Goal: Information Seeking & Learning: Learn about a topic

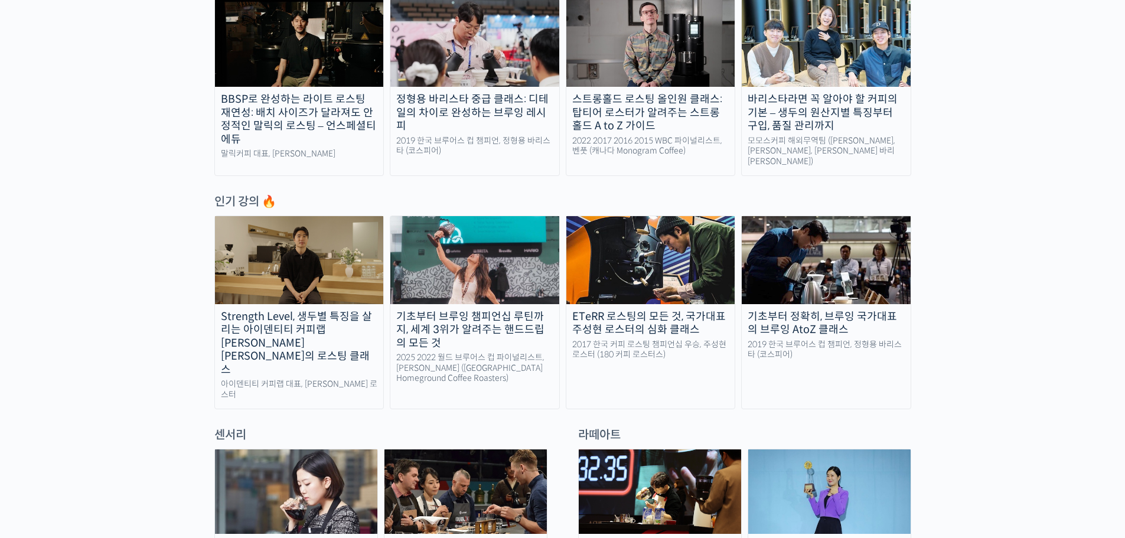
scroll to position [472, 0]
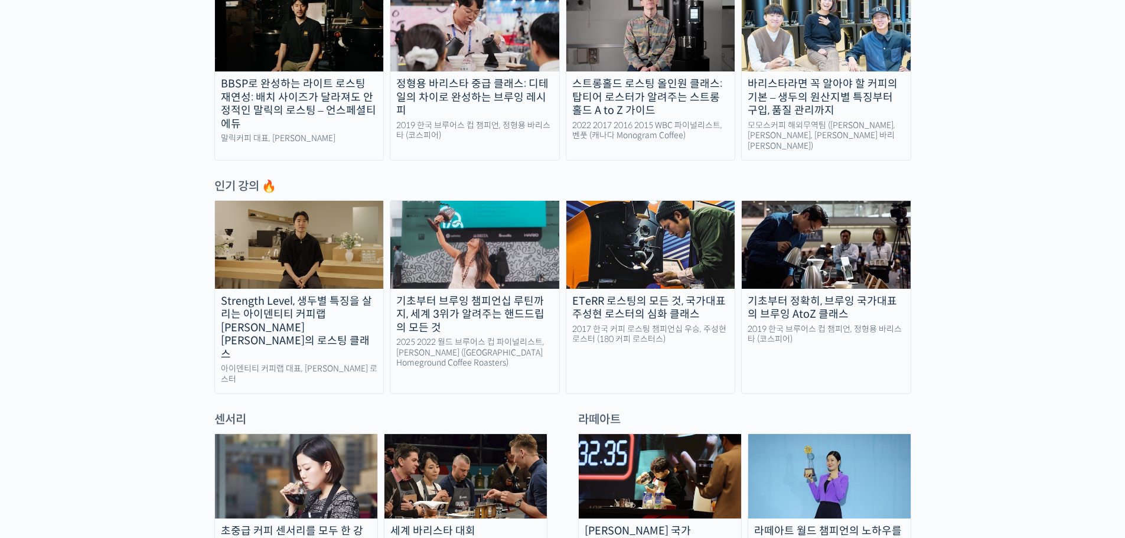
click at [291, 246] on img at bounding box center [299, 244] width 169 height 87
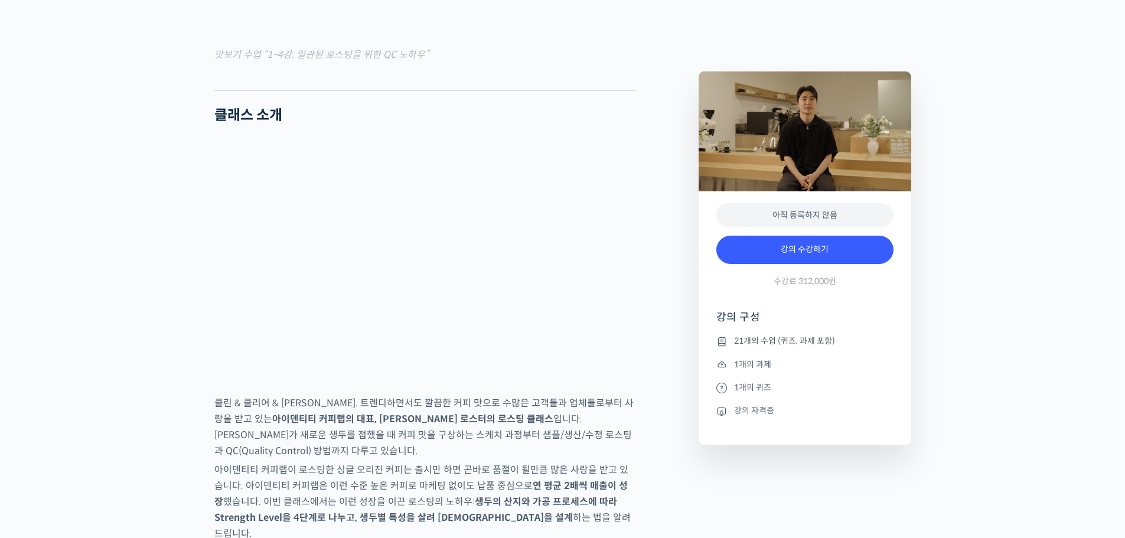
scroll to position [1594, 0]
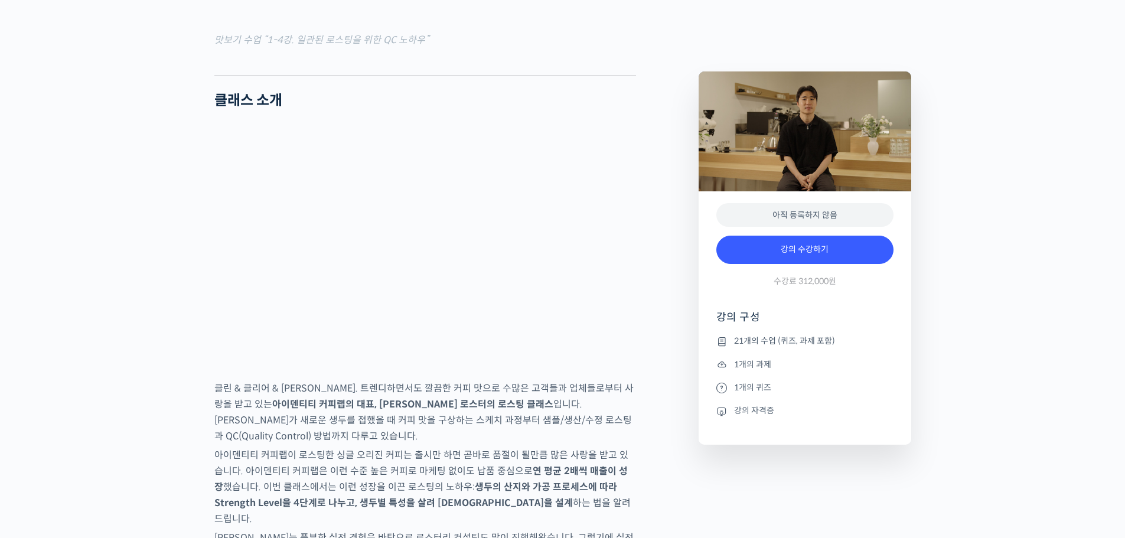
click at [748, 364] on li "1개의 과제" at bounding box center [804, 364] width 177 height 14
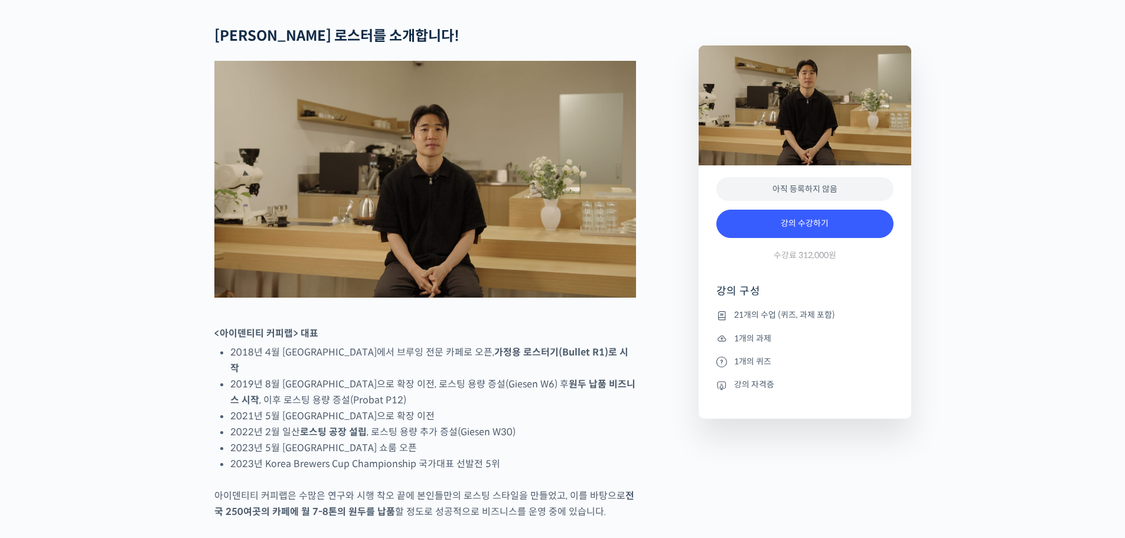
scroll to position [413, 0]
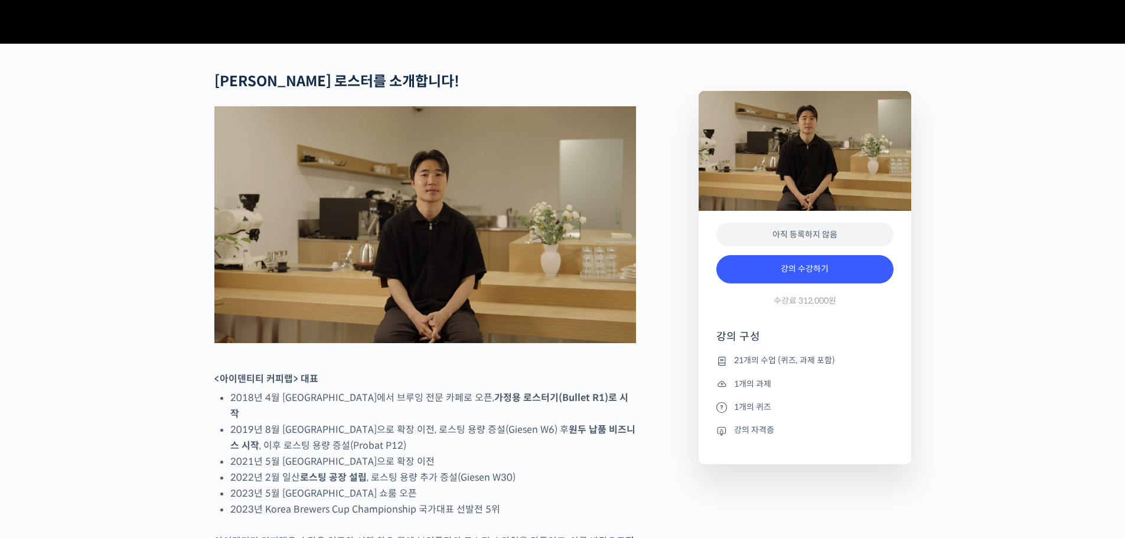
drag, startPoint x: 657, startPoint y: 205, endPoint x: 650, endPoint y: 205, distance: 7.1
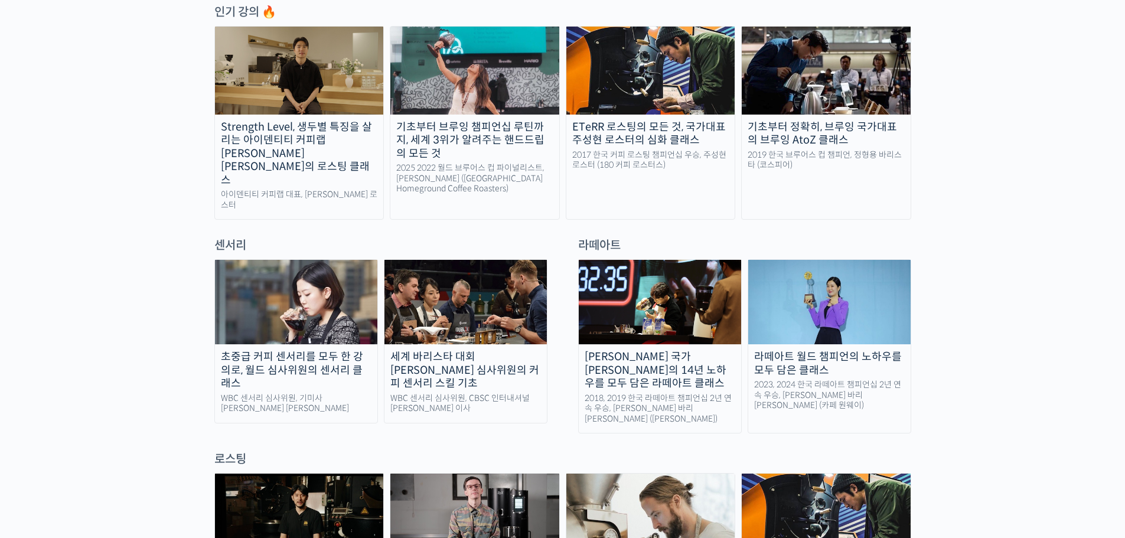
scroll to position [650, 0]
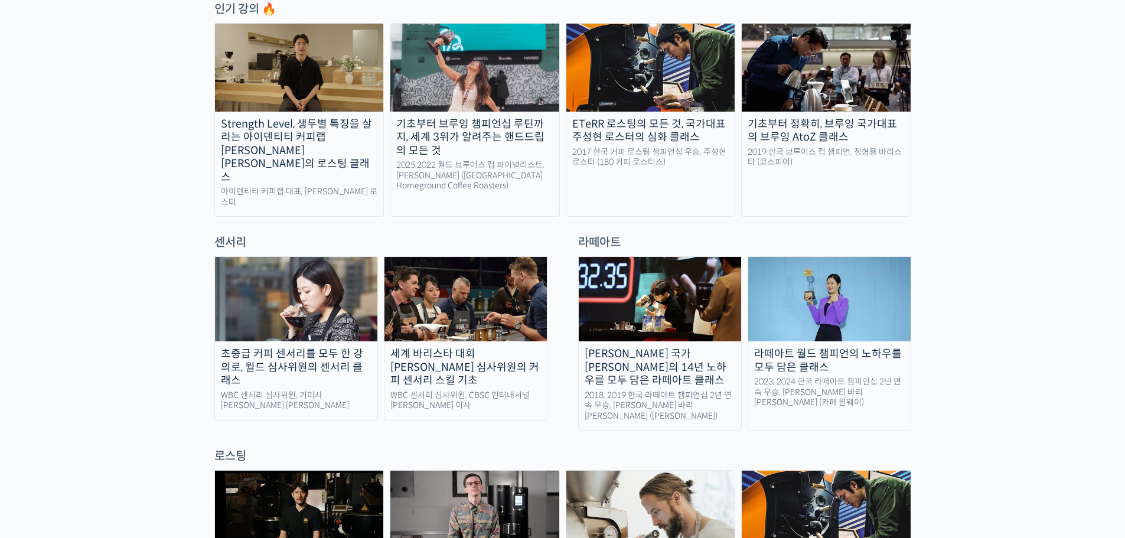
click at [288, 279] on img at bounding box center [296, 299] width 162 height 84
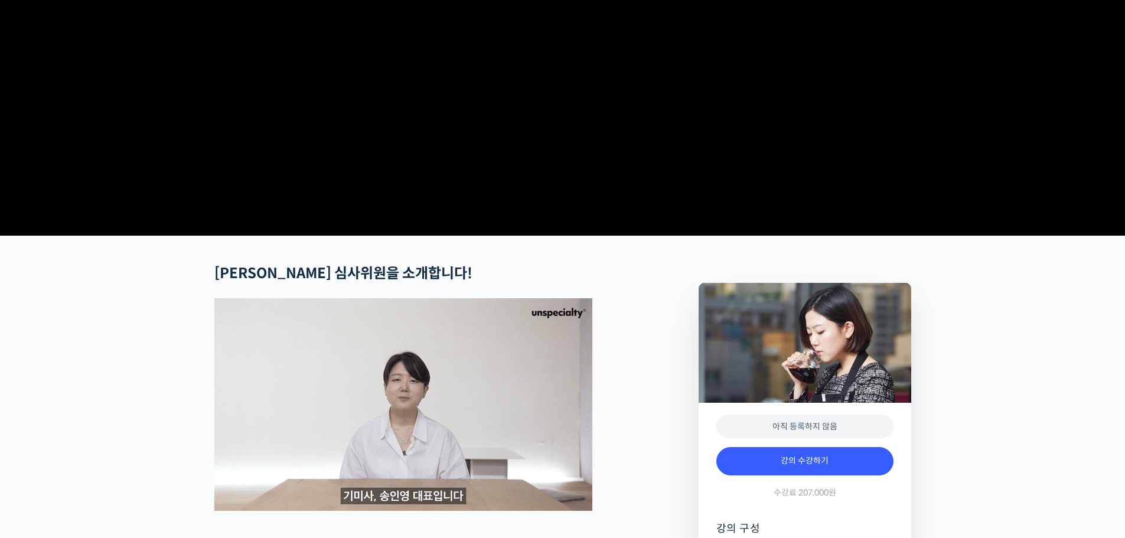
scroll to position [236, 0]
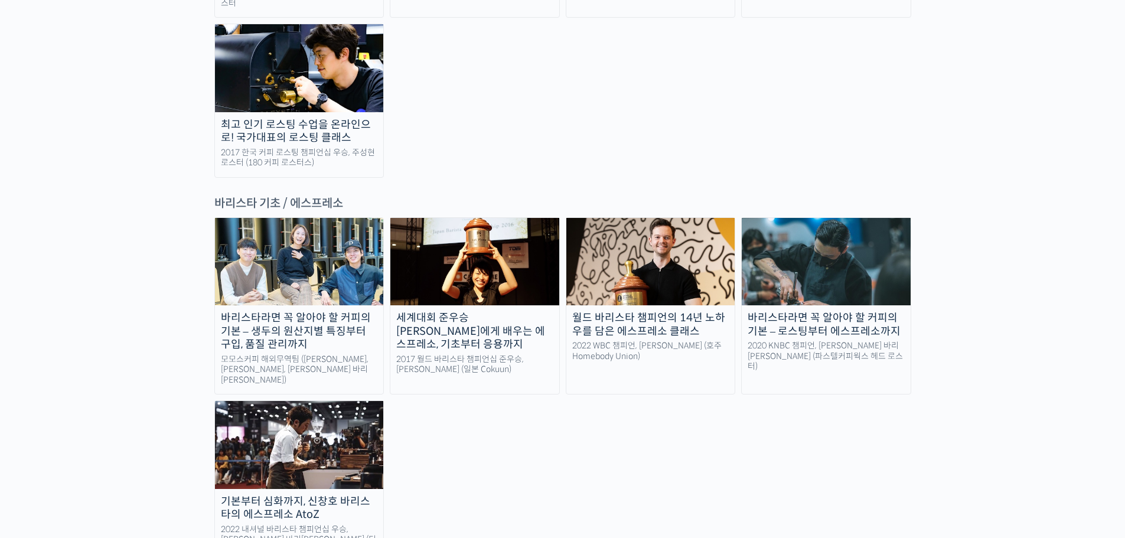
scroll to position [1476, 0]
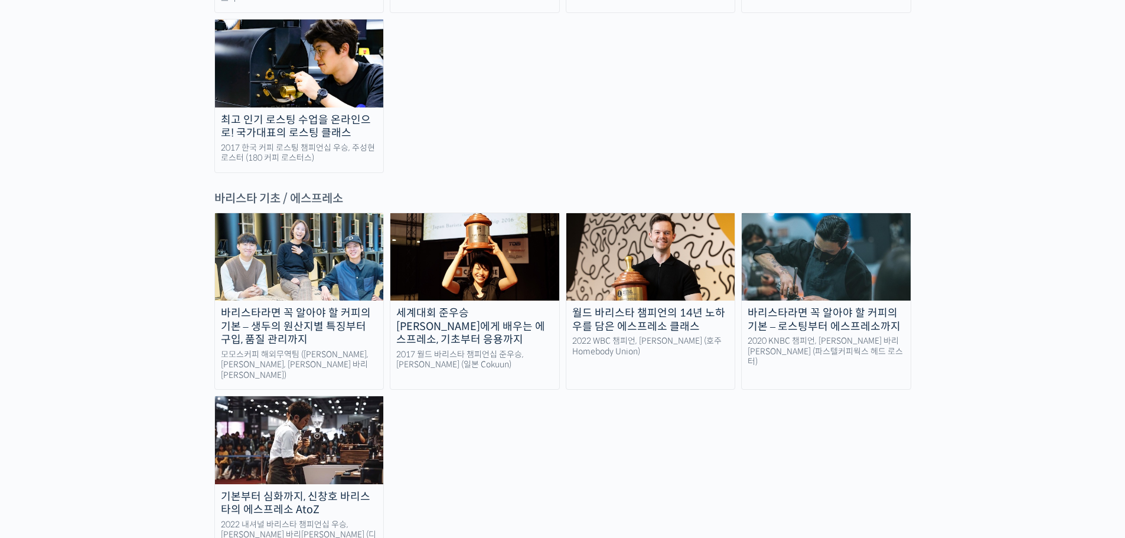
click at [311, 213] on img at bounding box center [299, 256] width 169 height 87
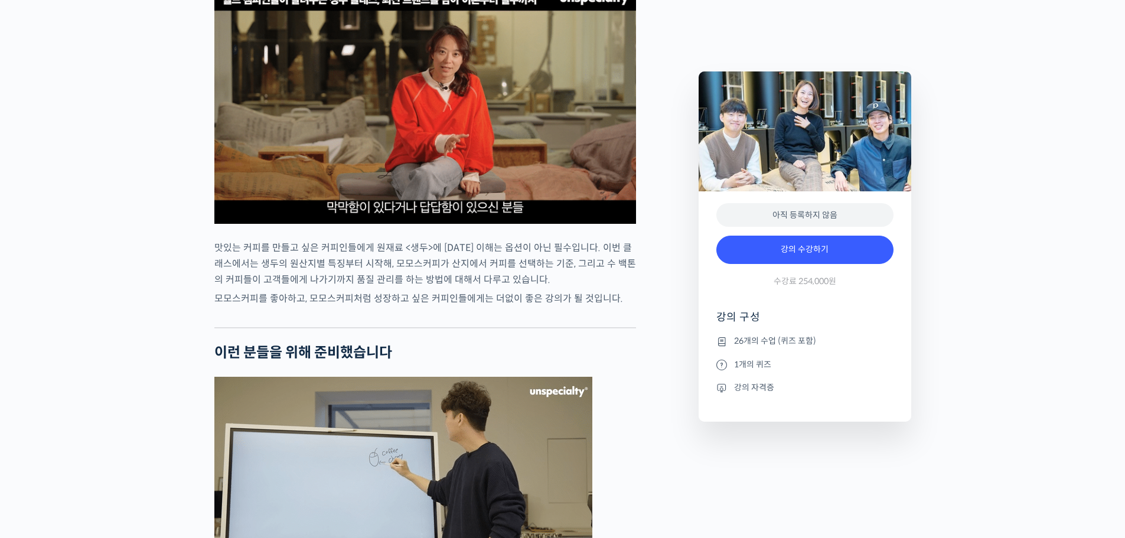
scroll to position [2303, 0]
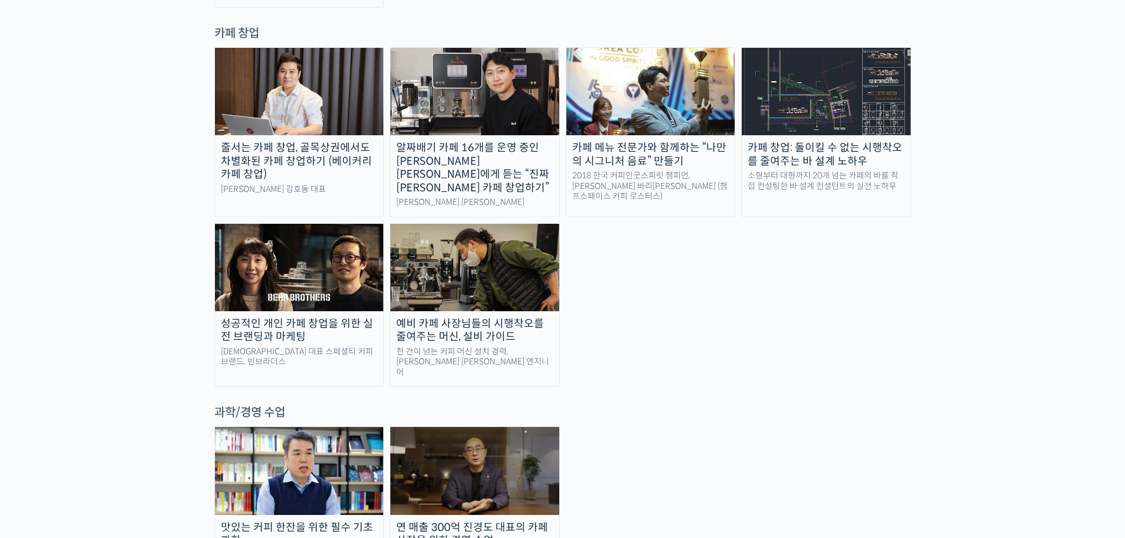
scroll to position [2480, 0]
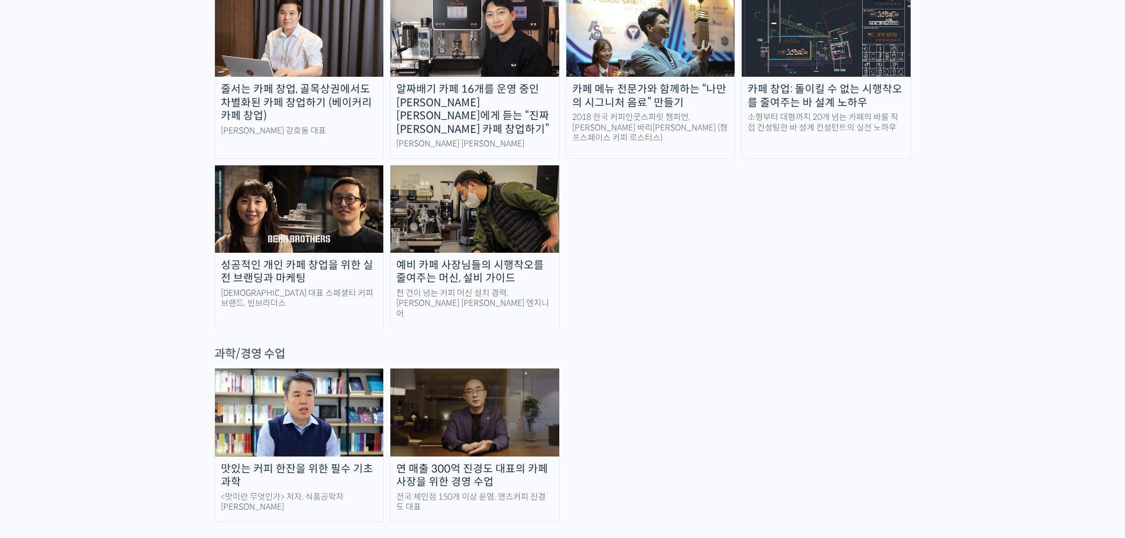
click at [490, 368] on img at bounding box center [474, 411] width 169 height 87
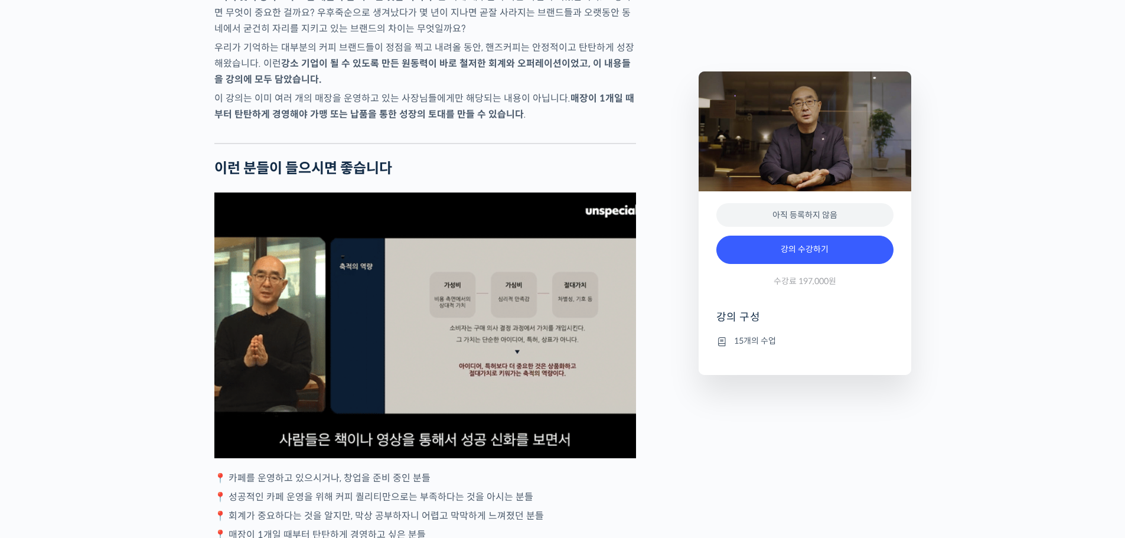
scroll to position [1890, 0]
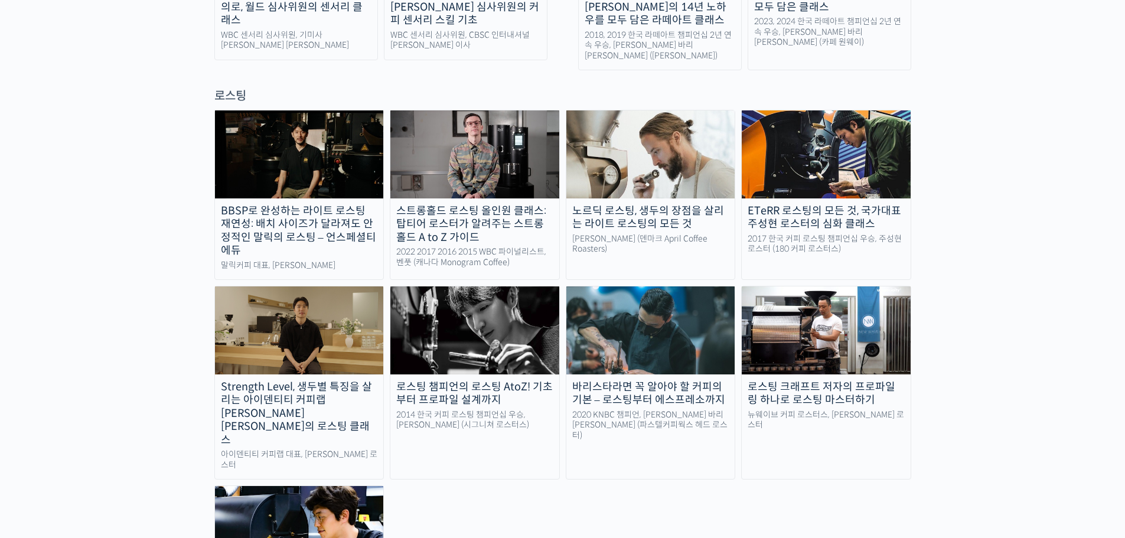
scroll to position [1005, 0]
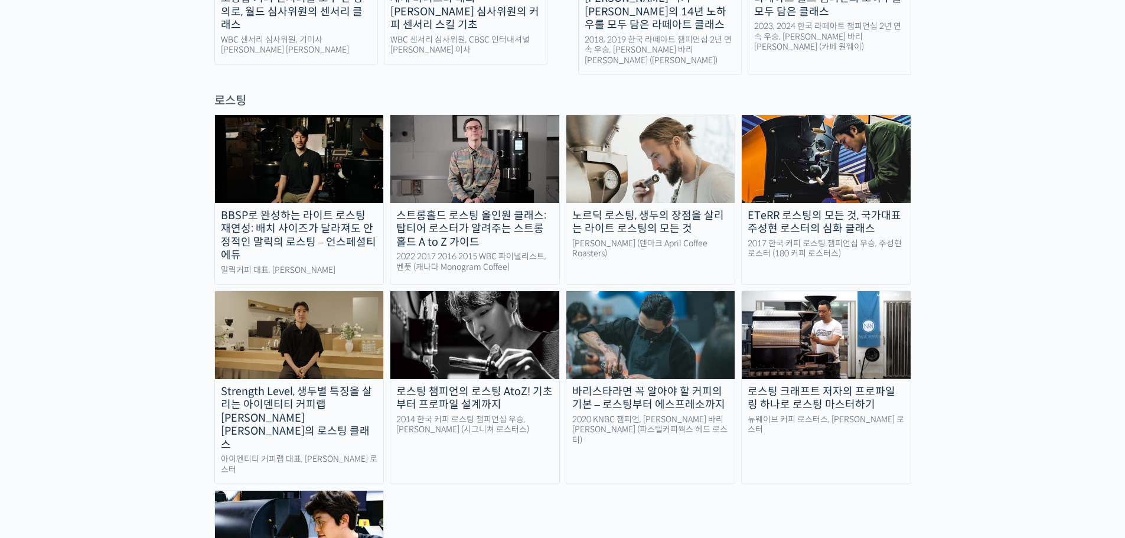
click at [657, 293] on img at bounding box center [650, 334] width 169 height 87
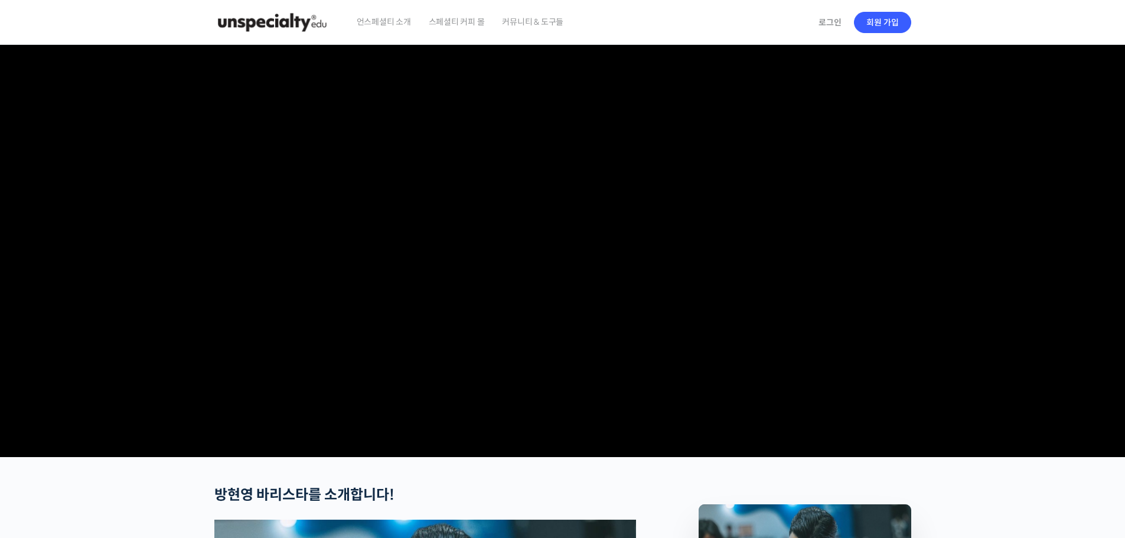
click at [298, 22] on img at bounding box center [272, 22] width 116 height 35
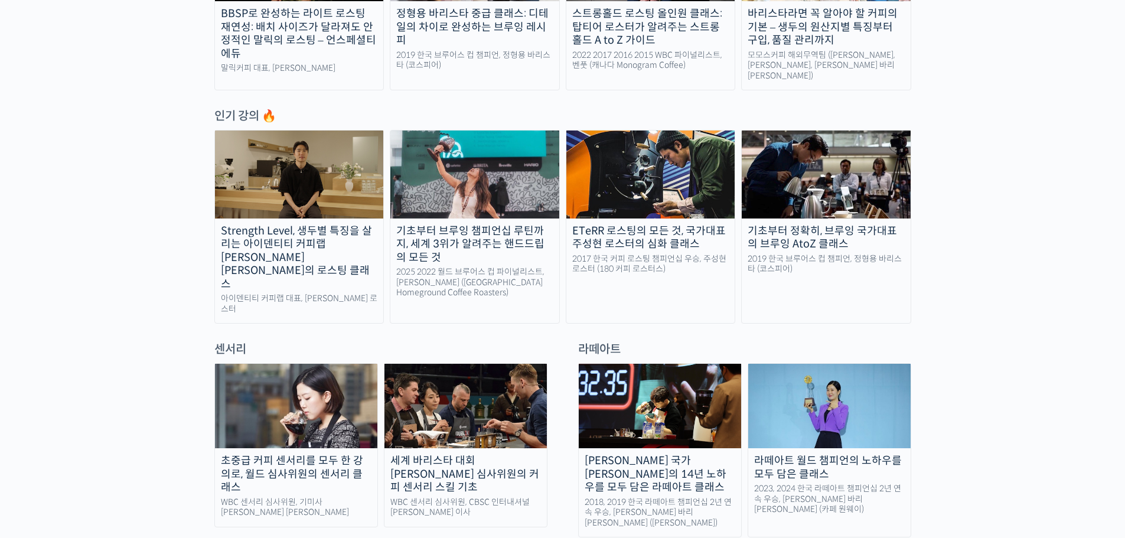
scroll to position [590, 0]
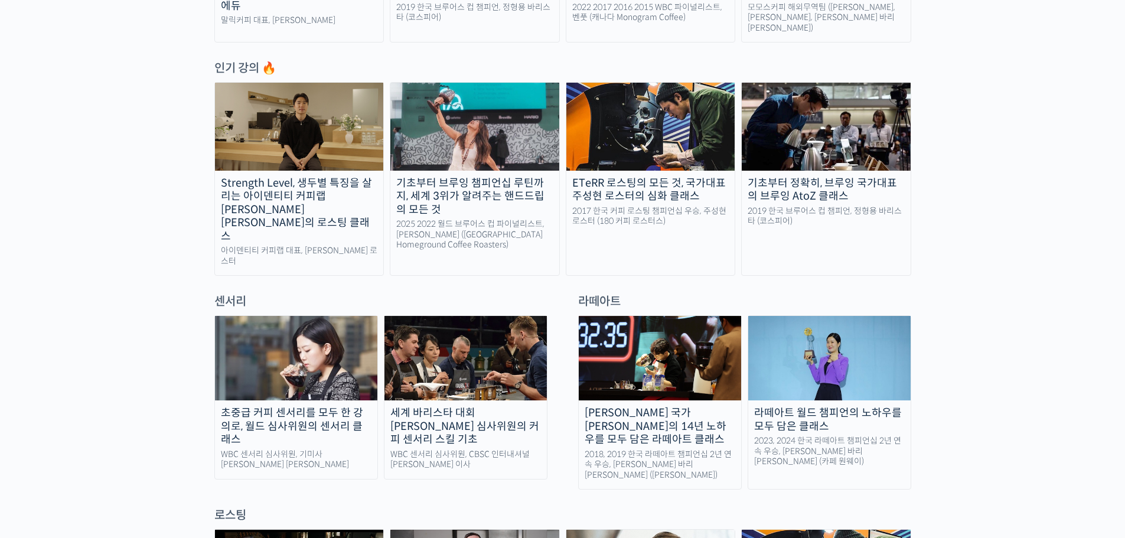
click at [325, 177] on div "Strength Level, 생두별 특징을 살리는 아이덴티티 커피랩 [PERSON_NAME] [PERSON_NAME]의 로스팅 클래스" at bounding box center [299, 210] width 169 height 67
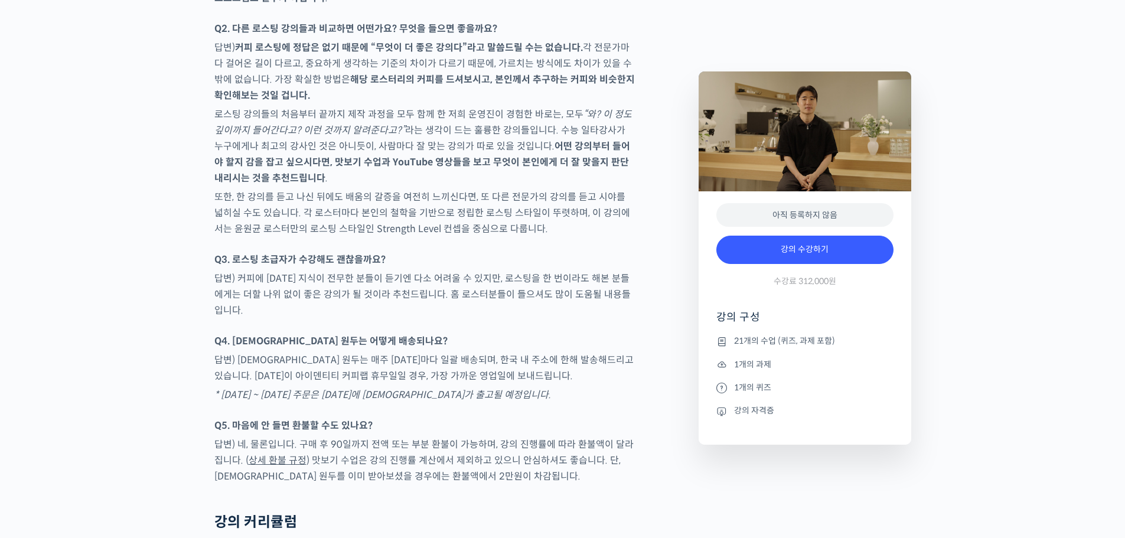
scroll to position [5647, 0]
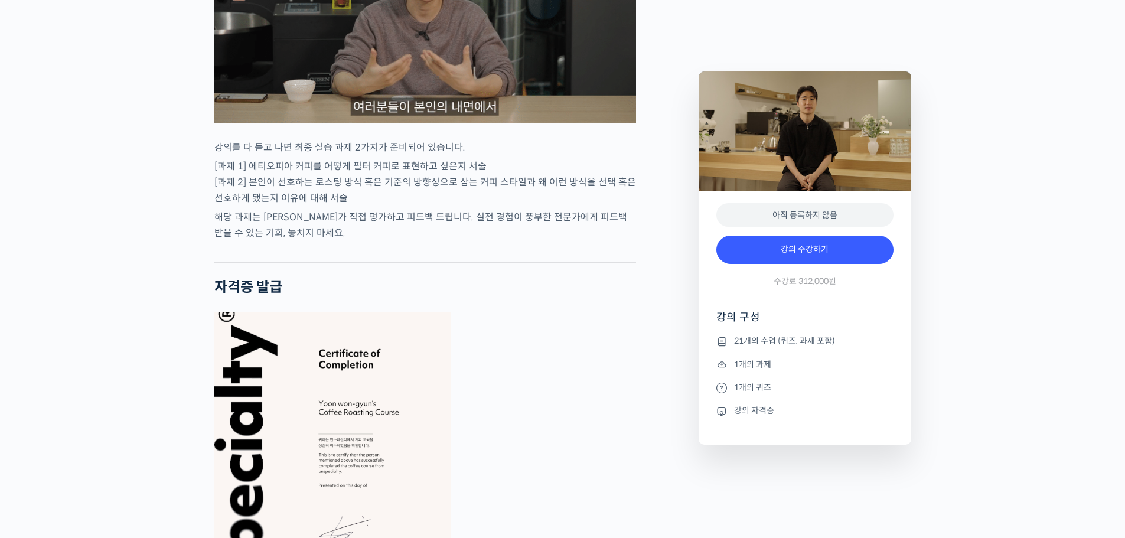
scroll to position [3994, 0]
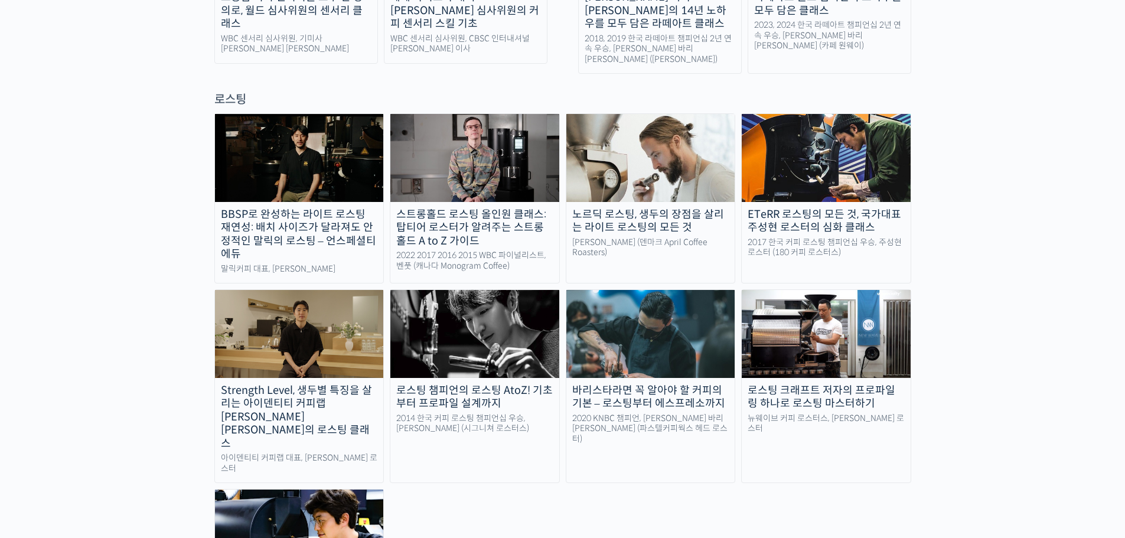
scroll to position [1004, 0]
